Goal: Find contact information: Obtain details needed to contact an individual or organization

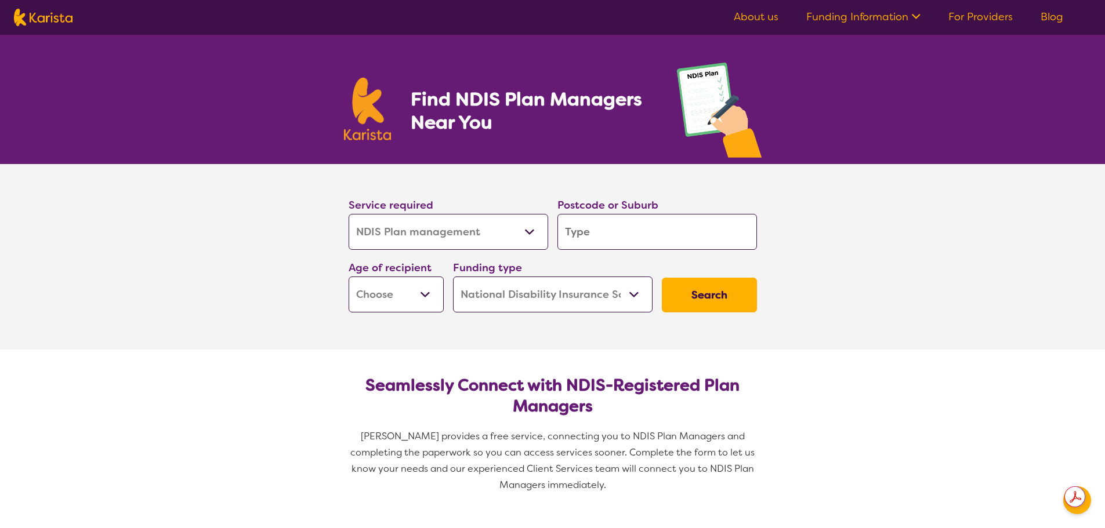
select select "NDIS Plan management"
select select "NDIS"
select select "NDIS Plan management"
select select "NDIS"
click at [524, 227] on select "Allied Health Assistant Assessment ([MEDICAL_DATA] or [MEDICAL_DATA]) Behaviour…" at bounding box center [449, 232] width 200 height 36
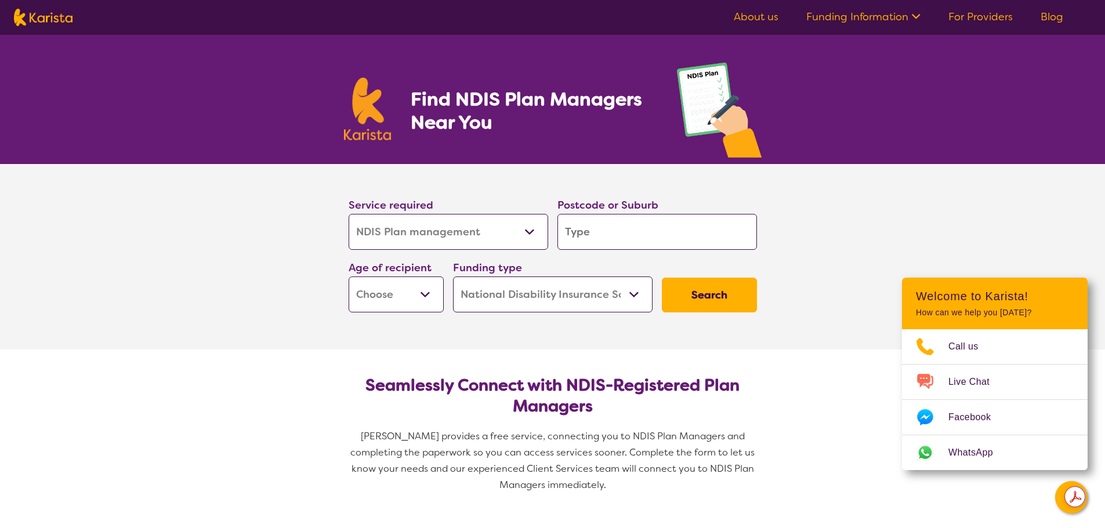
select select "NDIS Support Coordination"
click at [349, 214] on select "Allied Health Assistant Assessment ([MEDICAL_DATA] or [MEDICAL_DATA]) Behaviour…" at bounding box center [449, 232] width 200 height 36
select select "NDIS Support Coordination"
click at [603, 223] on input "search" at bounding box center [657, 232] width 200 height 36
type input "m"
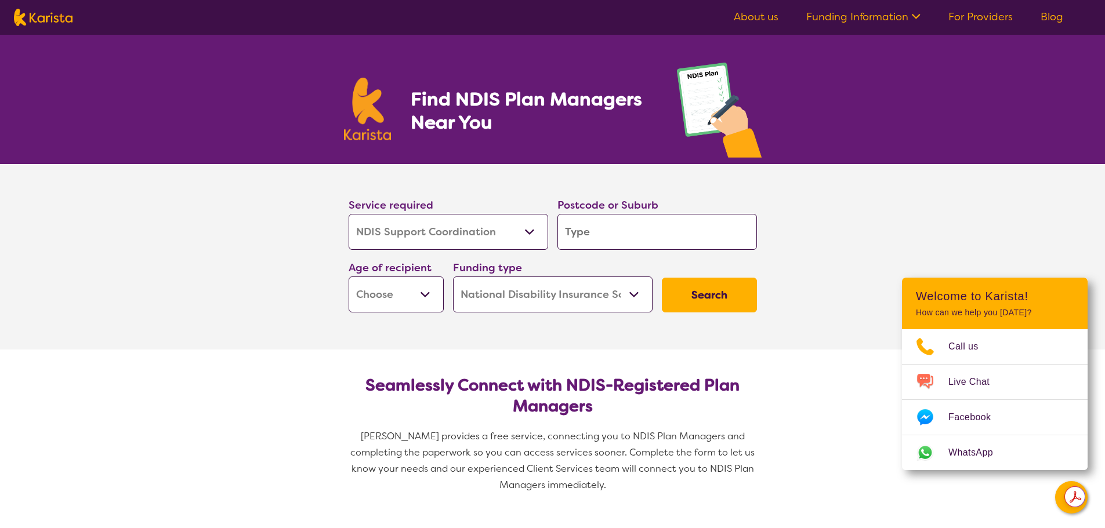
type input "m"
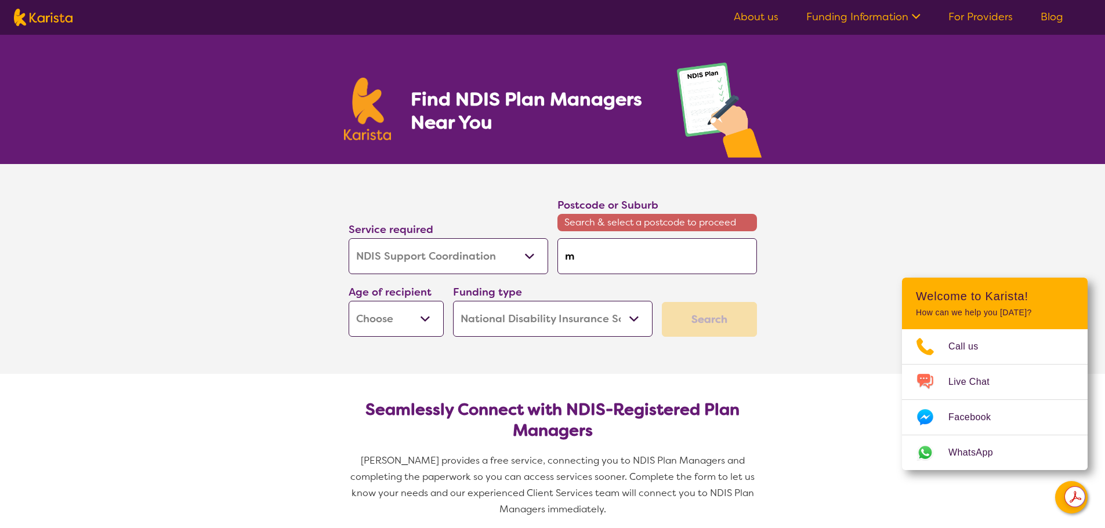
type input "m3"
type input "m"
type input "me"
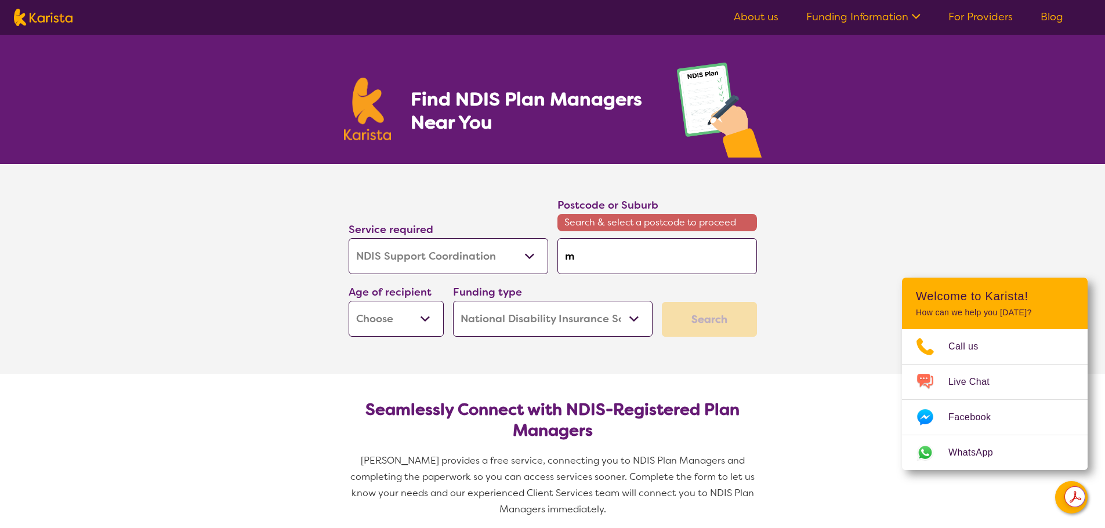
type input "me"
type input "[PERSON_NAME]"
type input "melb"
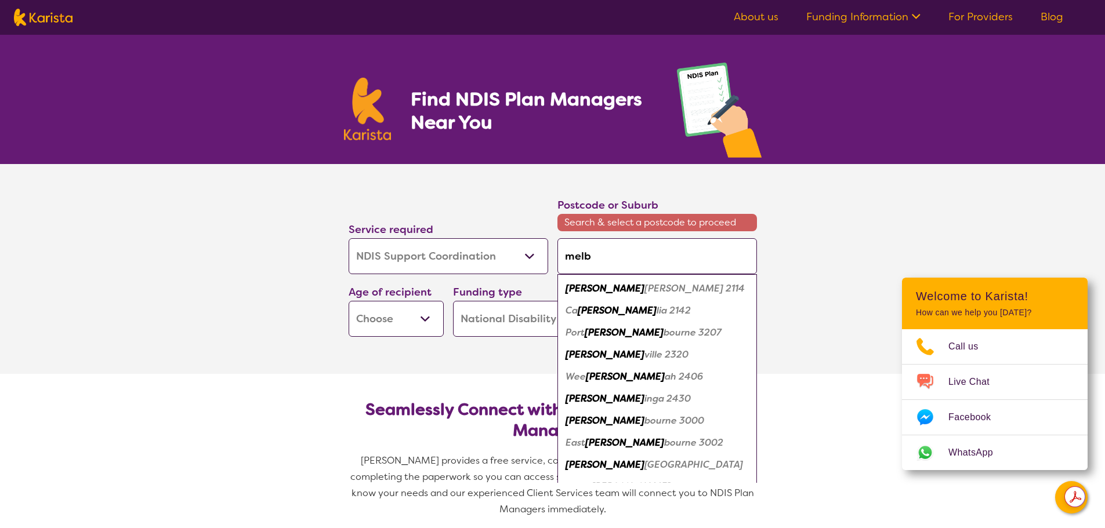
type input "[PERSON_NAME]"
type input "melb"
type input "melbo"
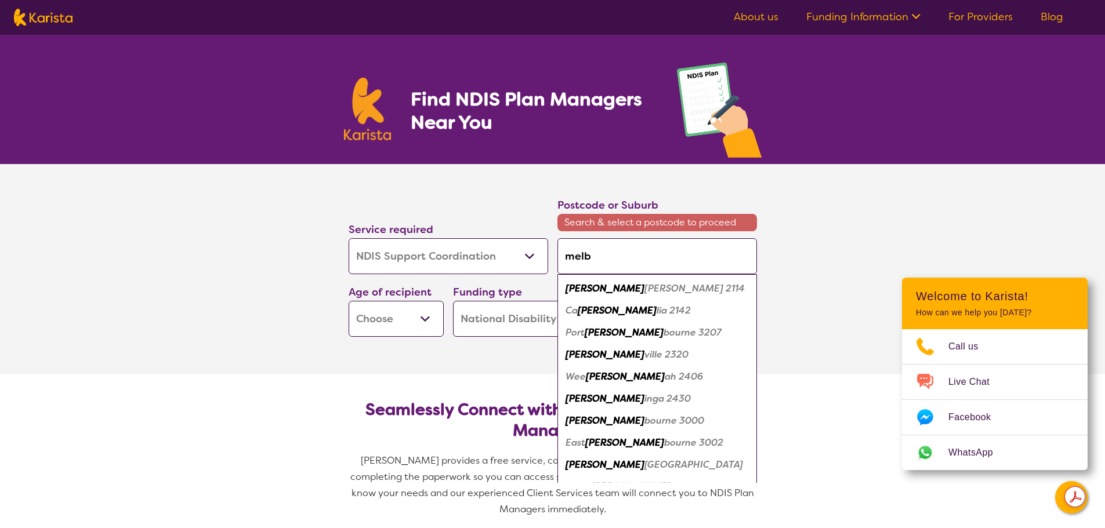
type input "melbo"
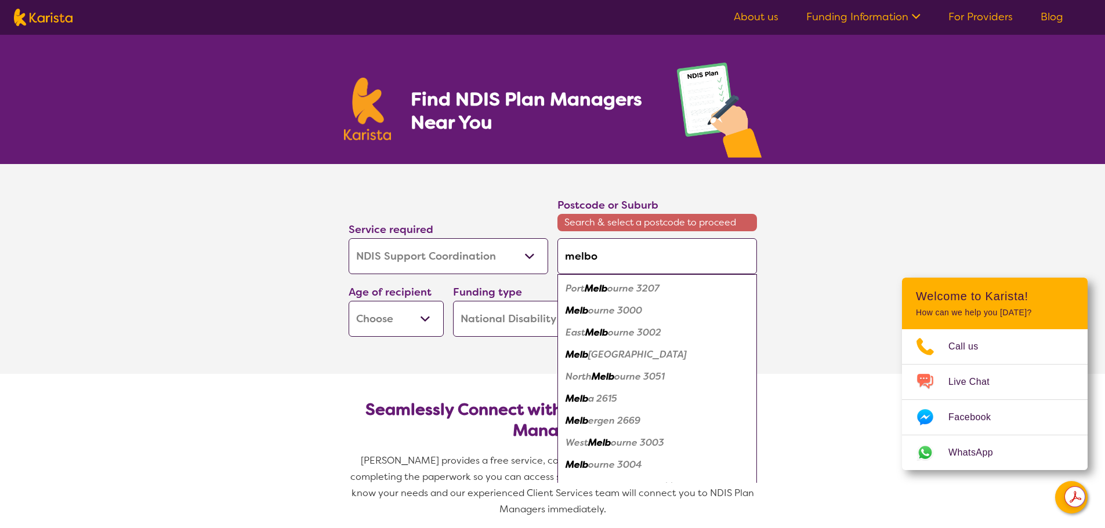
type input "melbou"
type input "melbour"
type input "melbourn"
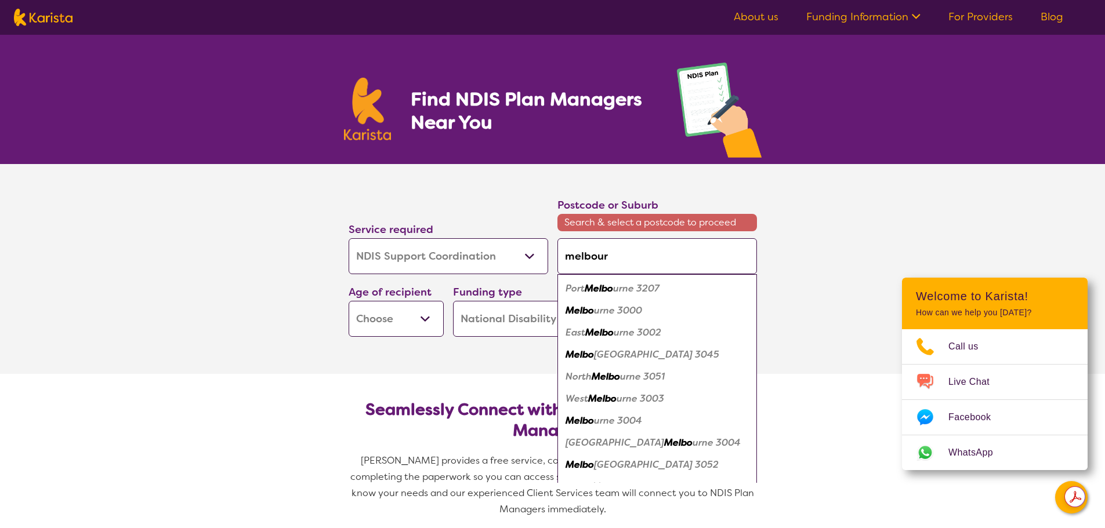
type input "melbourn"
click at [619, 307] on em "e 3000" at bounding box center [625, 310] width 33 height 12
type input "3000"
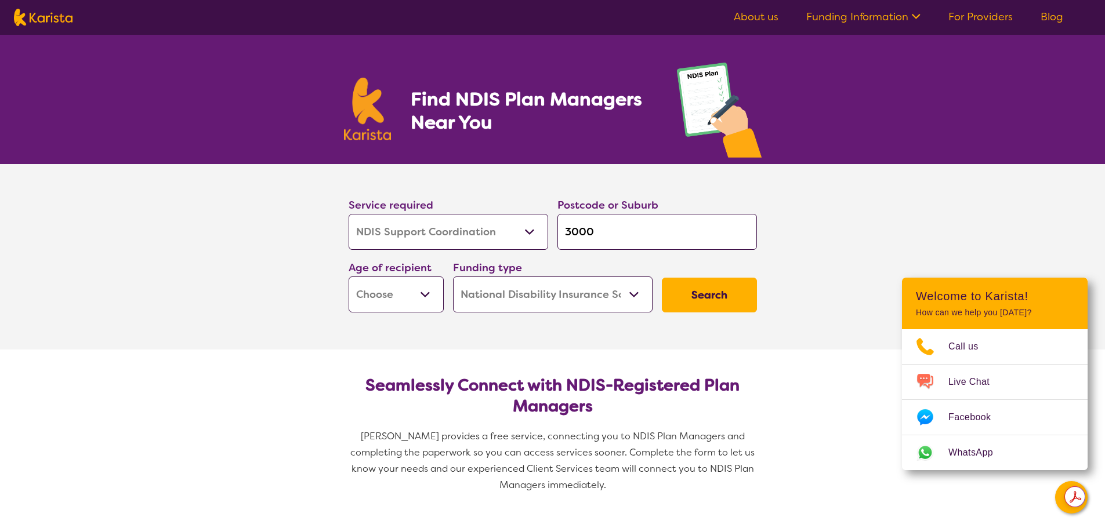
click at [405, 288] on select "Early Childhood - 0 to 9 Child - 10 to 11 Adolescent - 12 to 17 Adult - 18 to 6…" at bounding box center [396, 295] width 95 height 36
click at [536, 340] on section "Service required Allied Health Assistant Assessment ([MEDICAL_DATA] or [MEDICAL…" at bounding box center [553, 257] width 464 height 186
click at [745, 302] on button "Search" at bounding box center [709, 295] width 95 height 35
click at [415, 296] on select "Early Childhood - 0 to 9 Child - 10 to 11 Adolescent - 12 to 17 Adult - 18 to 6…" at bounding box center [396, 295] width 95 height 36
select select "AD"
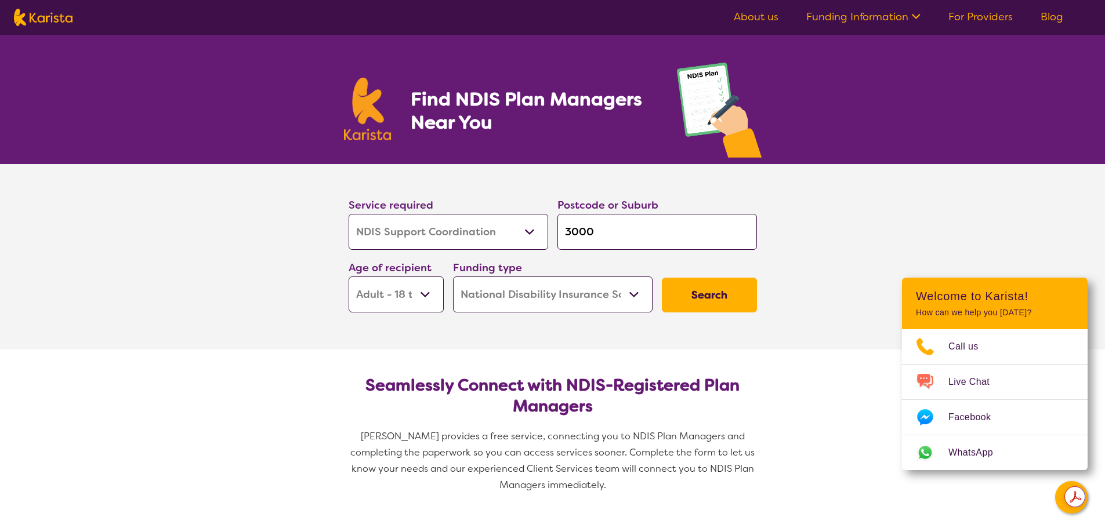
click at [349, 277] on select "Early Childhood - 0 to 9 Child - 10 to 11 Adolescent - 12 to 17 Adult - 18 to 6…" at bounding box center [396, 295] width 95 height 36
select select "AD"
click at [703, 303] on button "Search" at bounding box center [709, 295] width 95 height 35
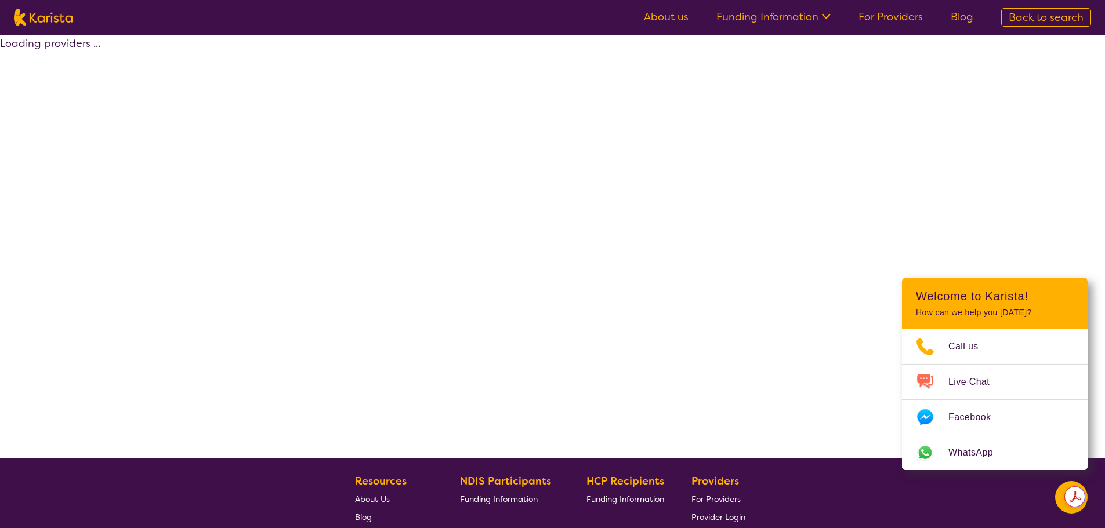
select select "by_score"
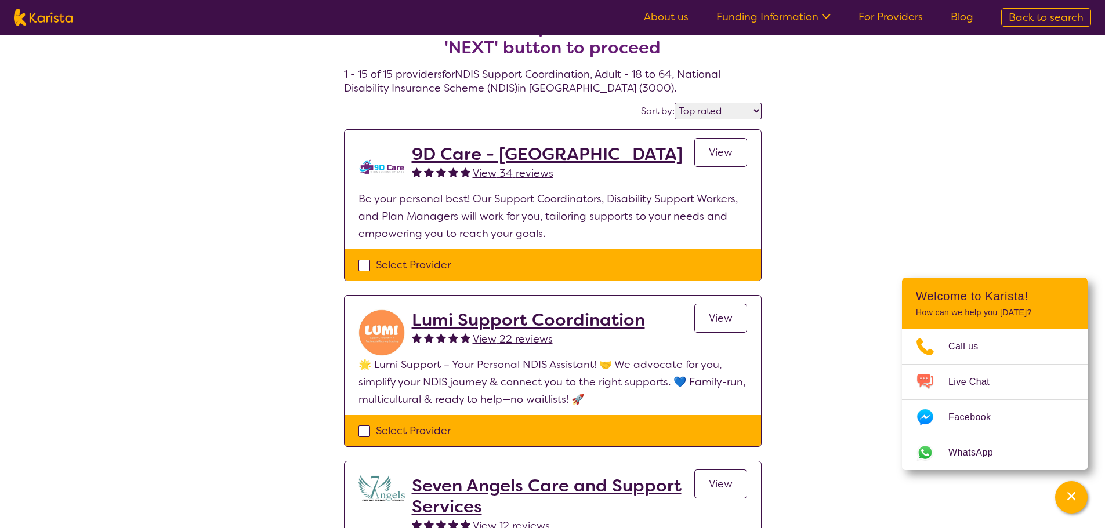
scroll to position [58, 0]
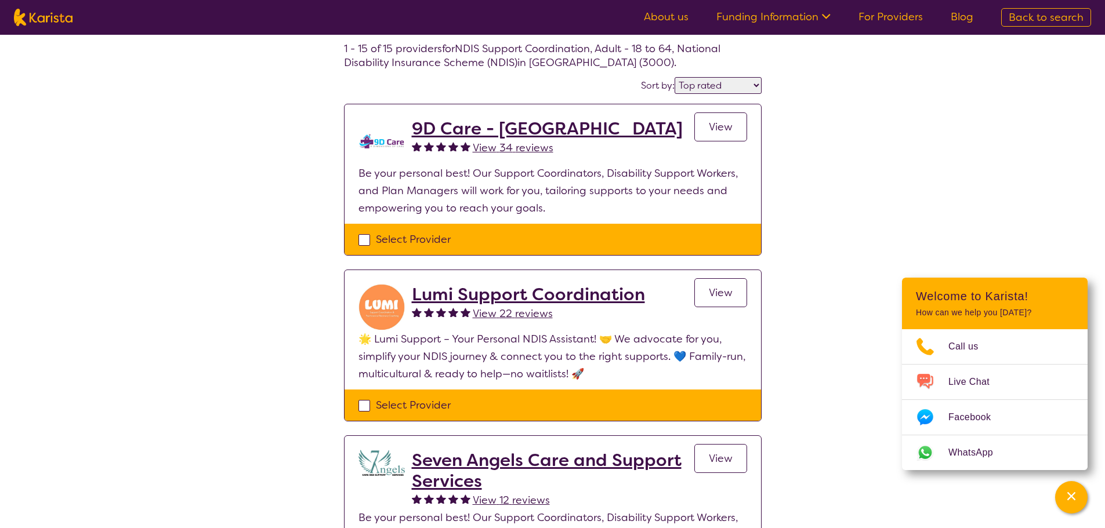
click at [720, 298] on span "View" at bounding box center [721, 293] width 24 height 14
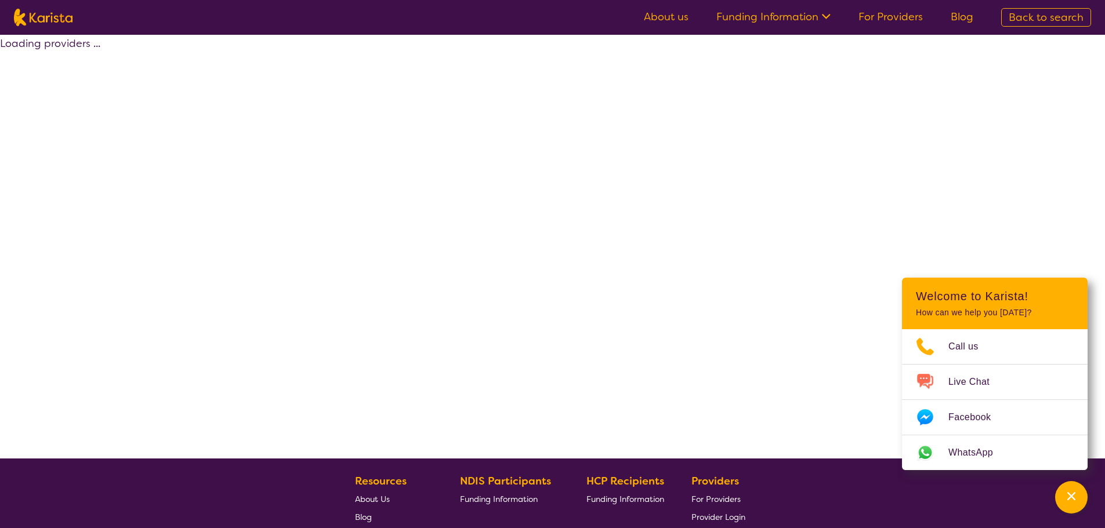
scroll to position [58, 0]
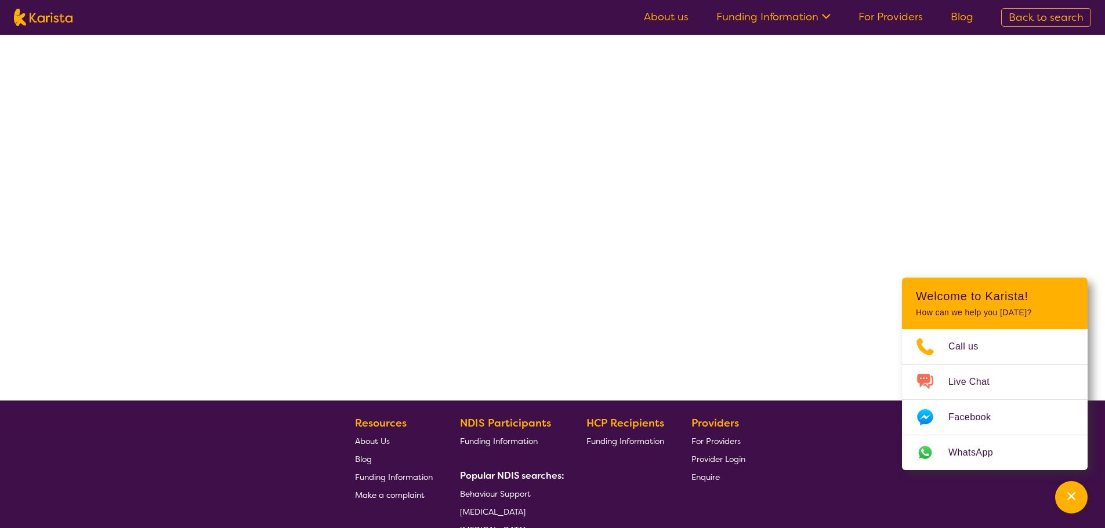
select select "by_score"
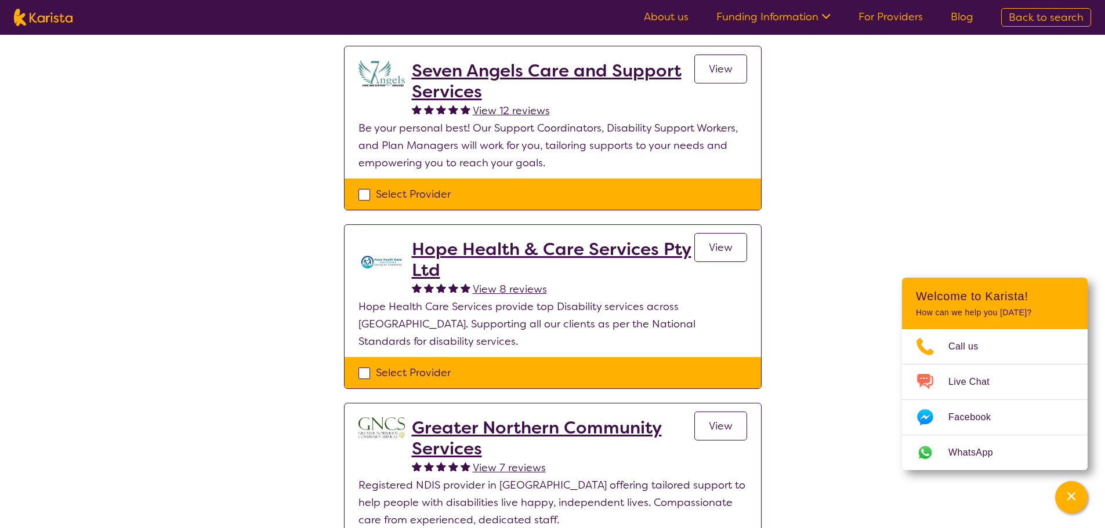
scroll to position [464, 0]
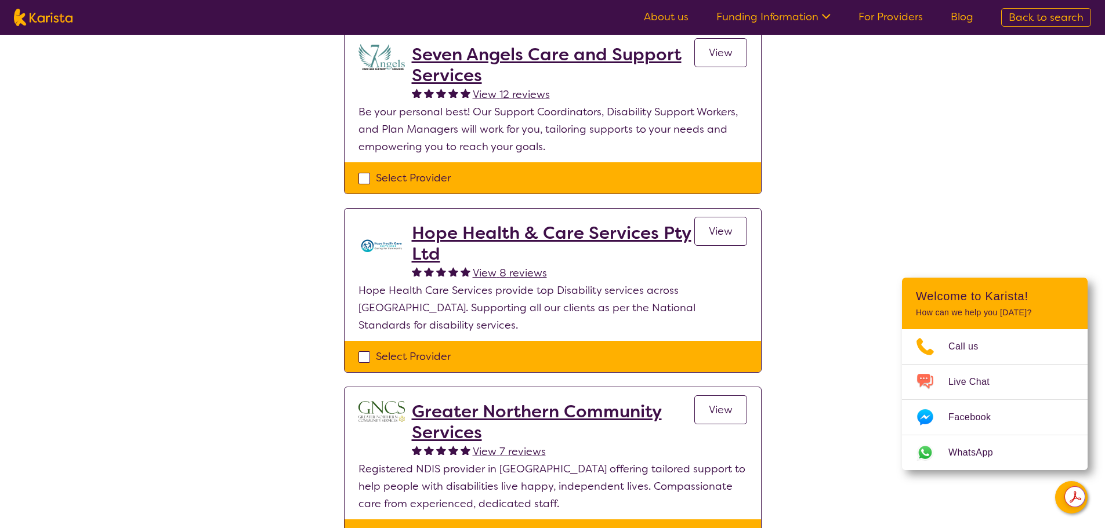
click at [726, 235] on span "View" at bounding box center [721, 231] width 24 height 14
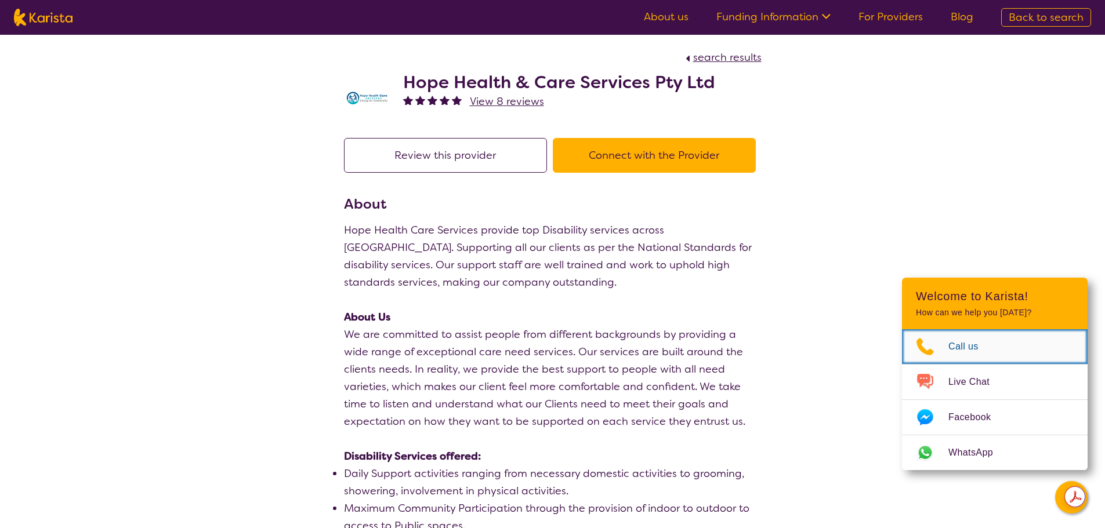
click at [971, 352] on span "Call us" at bounding box center [970, 346] width 44 height 17
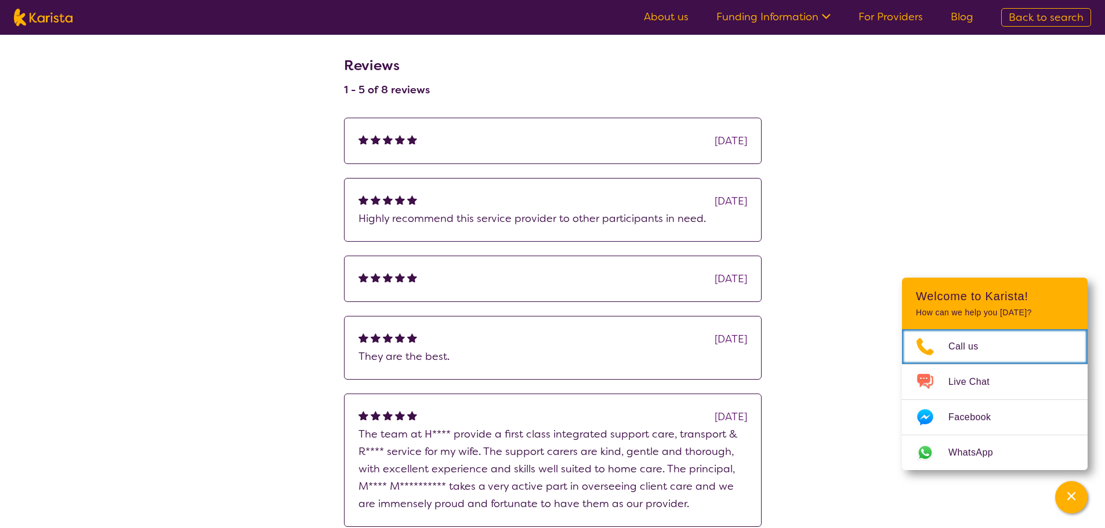
scroll to position [881, 0]
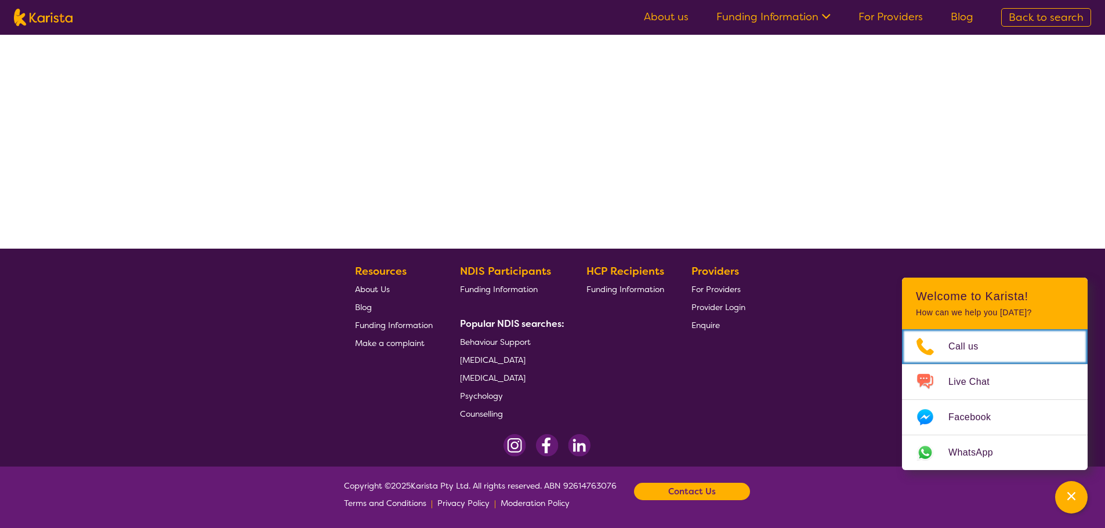
scroll to position [210, 0]
select select "by_score"
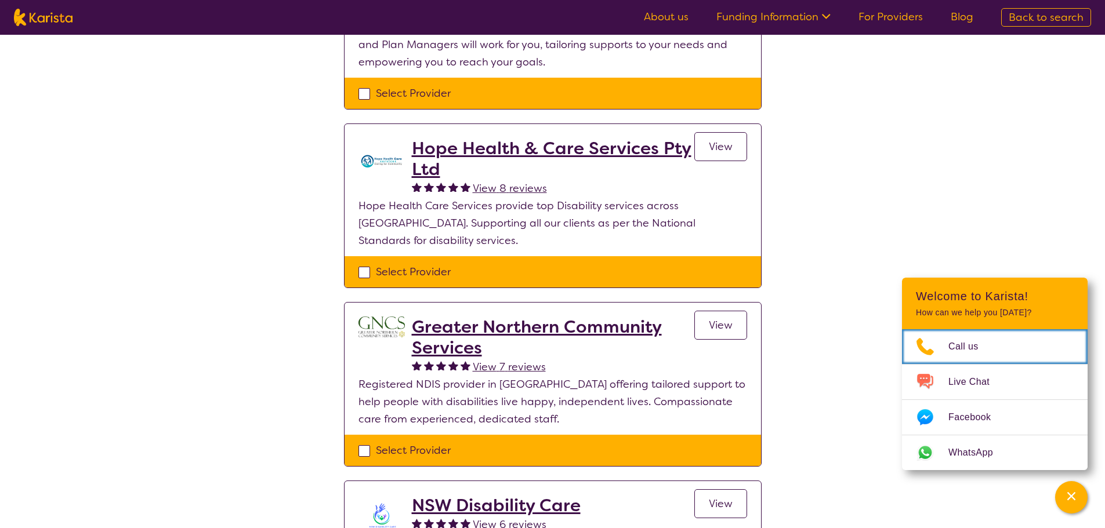
scroll to position [616, 0]
